Goal: Task Accomplishment & Management: Use online tool/utility

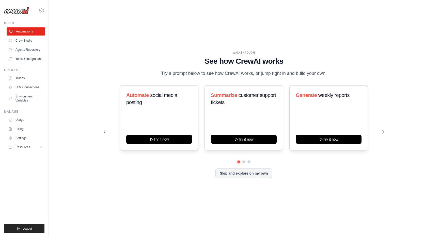
click at [15, 30] on link "Automations" at bounding box center [26, 31] width 38 height 8
click at [27, 43] on link "Crew Studio" at bounding box center [26, 41] width 38 height 8
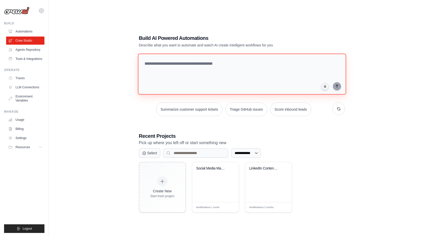
click at [186, 74] on textarea at bounding box center [242, 74] width 208 height 41
paste textarea "**********"
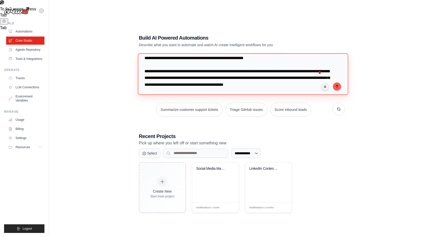
scroll to position [10, 0]
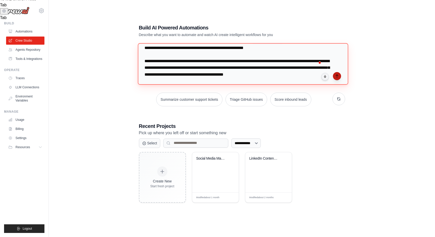
type textarea "**********"
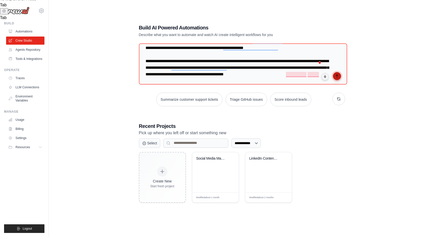
click at [339, 77] on button "submit" at bounding box center [337, 76] width 8 height 8
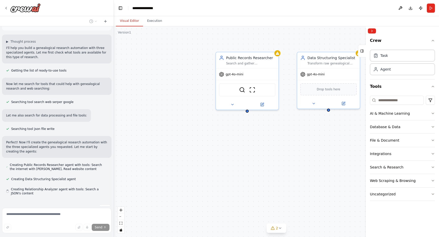
scroll to position [60, 0]
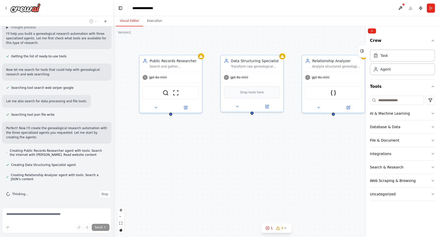
drag, startPoint x: 302, startPoint y: 165, endPoint x: 225, endPoint y: 168, distance: 76.5
click at [225, 168] on div "Public Records Researcher Search and gather comprehensive information about {in…" at bounding box center [276, 131] width 325 height 211
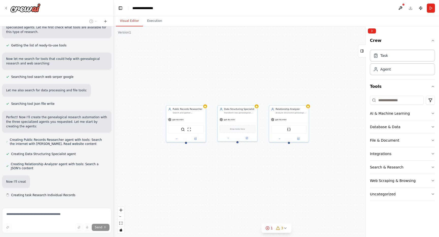
scroll to position [87, 0]
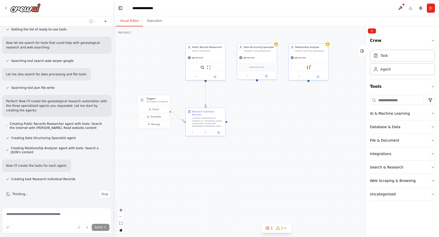
drag, startPoint x: 261, startPoint y: 188, endPoint x: 280, endPoint y: 127, distance: 63.9
click at [280, 127] on div ".deletable-edge-delete-btn { width: 20px; height: 20px; border: 0px solid #ffff…" at bounding box center [276, 131] width 325 height 211
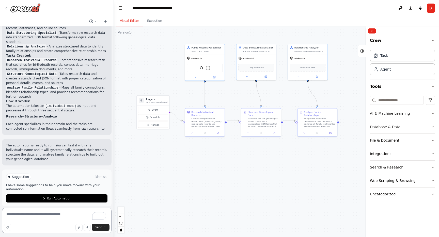
scroll to position [445, 0]
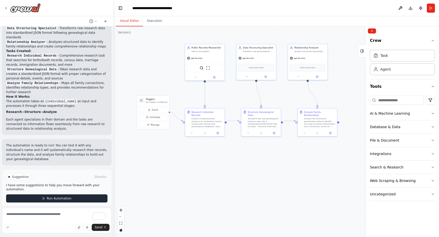
click at [83, 195] on button "Run Automation" at bounding box center [56, 199] width 101 height 8
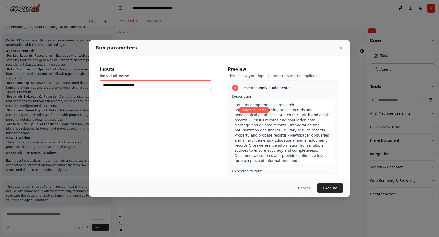
click at [168, 86] on input "individual_name *" at bounding box center [155, 85] width 111 height 10
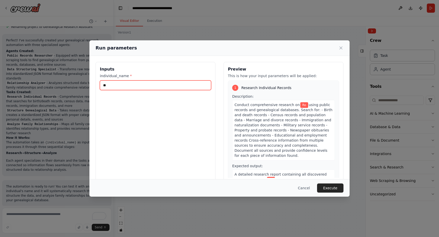
type input "*"
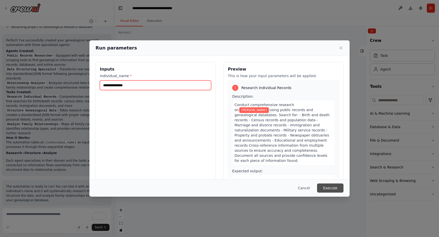
type input "**********"
click at [335, 191] on button "Execute" at bounding box center [330, 188] width 26 height 9
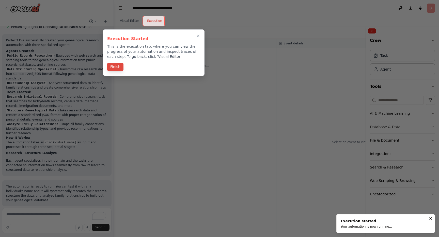
click at [116, 67] on button "Finish" at bounding box center [115, 67] width 16 height 8
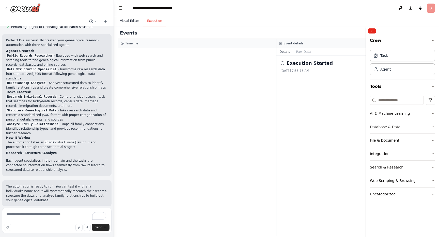
click at [133, 19] on button "Visual Editor" at bounding box center [129, 21] width 27 height 11
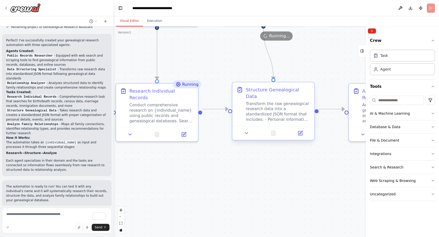
click at [269, 109] on div "Transform the raw genealogical research data into a standardized JSON format th…" at bounding box center [278, 111] width 64 height 21
click at [269, 109] on div "Transform the raw genealogical research data into a standardized JSON format th…" at bounding box center [278, 111] width 65 height 21
click at [299, 132] on icon at bounding box center [300, 134] width 4 height 4
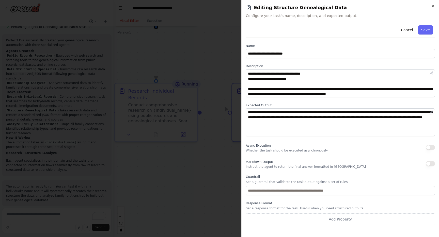
scroll to position [20, 0]
click at [406, 33] on button "Cancel" at bounding box center [407, 29] width 18 height 9
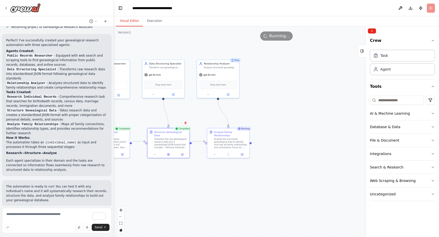
drag, startPoint x: 344, startPoint y: 151, endPoint x: 260, endPoint y: 178, distance: 88.3
click at [260, 178] on div ".deletable-edge-delete-btn { width: 20px; height: 20px; border: 0px solid #ffff…" at bounding box center [276, 131] width 325 height 211
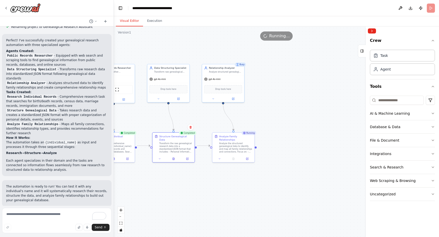
scroll to position [445, 0]
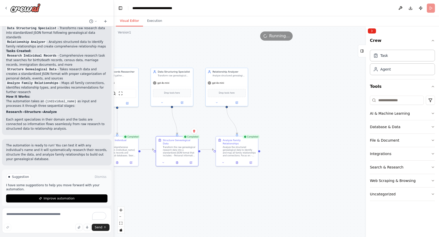
drag, startPoint x: 196, startPoint y: 176, endPoint x: 205, endPoint y: 184, distance: 11.9
click at [205, 184] on div ".deletable-edge-delete-btn { width: 20px; height: 20px; border: 0px solid #ffff…" at bounding box center [276, 131] width 325 height 211
click at [249, 151] on div "Analyze the structured genealogical data to identify and map all family relatio…" at bounding box center [239, 151] width 33 height 11
click at [237, 160] on button at bounding box center [237, 162] width 14 height 4
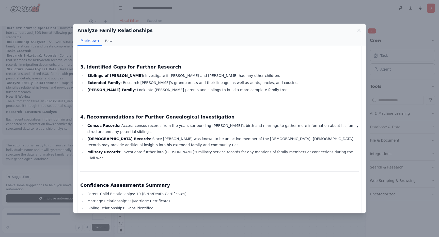
scroll to position [415, 0]
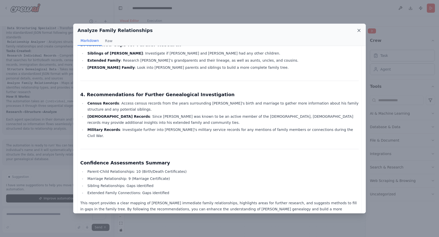
click at [358, 31] on icon at bounding box center [359, 30] width 3 height 3
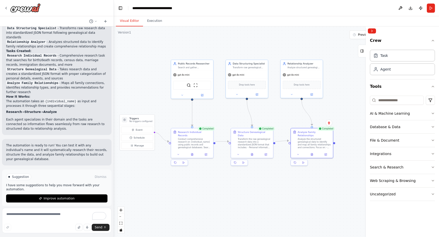
drag, startPoint x: 152, startPoint y: 177, endPoint x: 227, endPoint y: 169, distance: 75.3
click at [227, 169] on div ".deletable-edge-delete-btn { width: 20px; height: 20px; border: 0px solid #ffff…" at bounding box center [276, 131] width 325 height 211
click at [165, 51] on div ".deletable-edge-delete-btn { width: 20px; height: 20px; border: 0px solid #ffff…" at bounding box center [276, 131] width 325 height 211
